Goal: Transaction & Acquisition: Download file/media

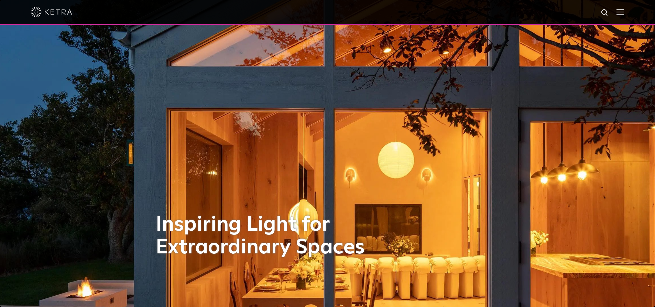
click at [624, 8] on div at bounding box center [328, 12] width 594 height 24
click at [624, 12] on img at bounding box center [621, 12] width 8 height 7
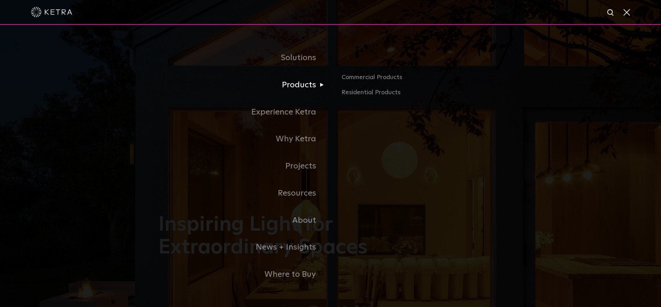
click at [312, 88] on link "Products" at bounding box center [244, 85] width 172 height 27
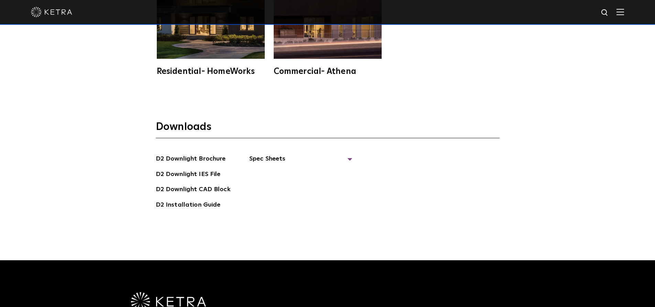
scroll to position [1905, 0]
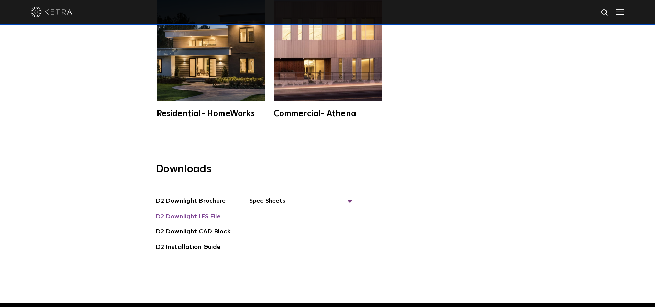
click at [206, 212] on link "D2 Downlight IES File" at bounding box center [188, 217] width 65 height 11
click at [279, 196] on span "Spec Sheets" at bounding box center [300, 203] width 103 height 15
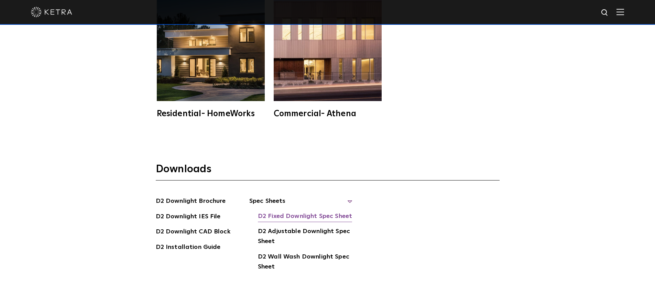
click at [280, 212] on link "D2 Fixed Downlight Spec Sheet" at bounding box center [305, 217] width 94 height 11
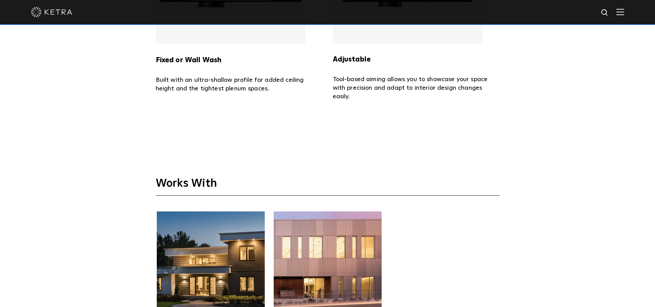
scroll to position [1664, 0]
